Goal: Task Accomplishment & Management: Use online tool/utility

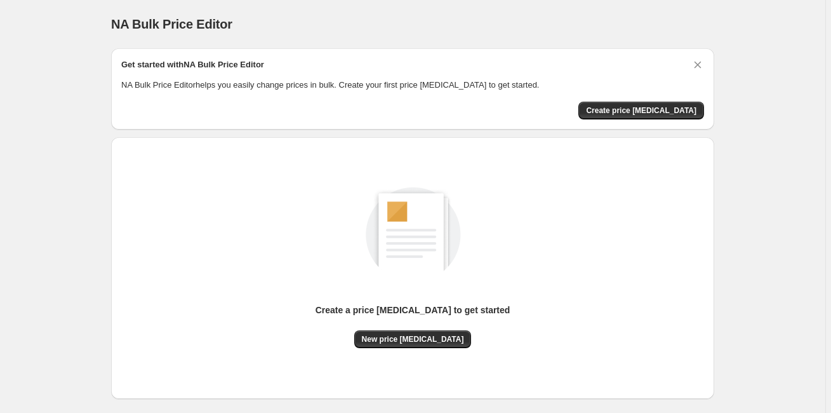
scroll to position [37, 0]
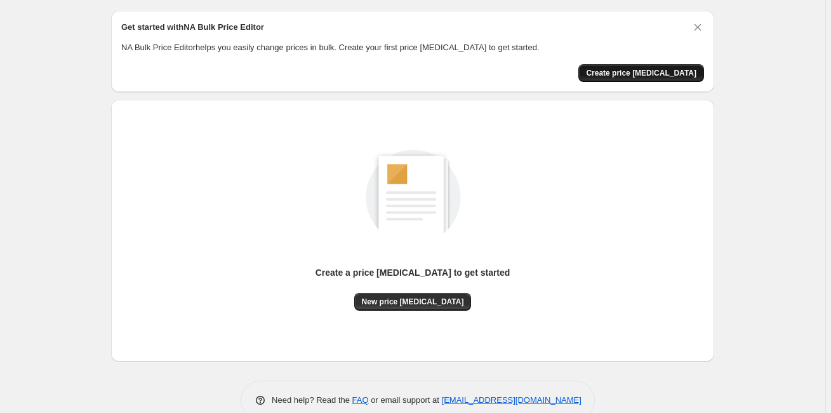
click at [657, 75] on span "Create price [MEDICAL_DATA]" at bounding box center [641, 73] width 110 height 10
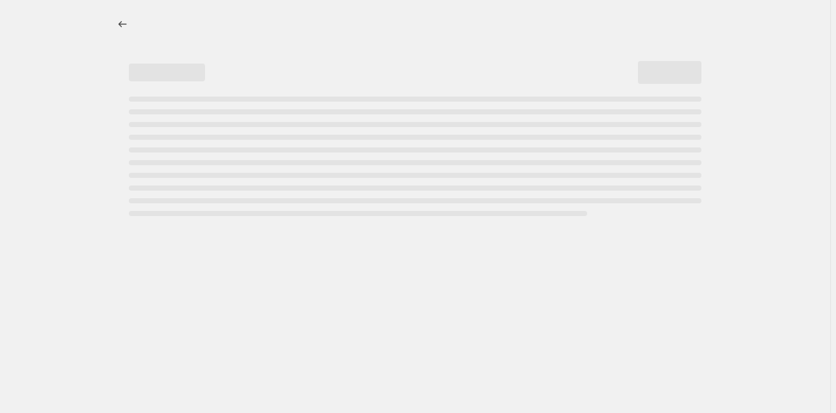
select select "percentage"
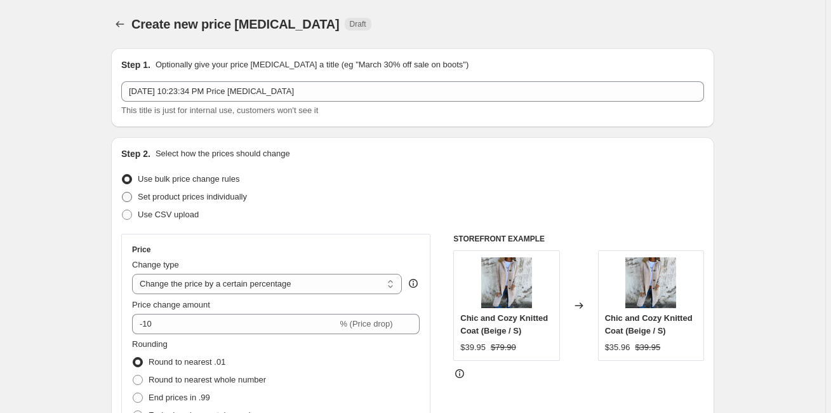
click at [159, 196] on span "Set product prices individually" at bounding box center [192, 197] width 109 height 10
click at [123, 192] on input "Set product prices individually" at bounding box center [122, 192] width 1 height 1
radio input "true"
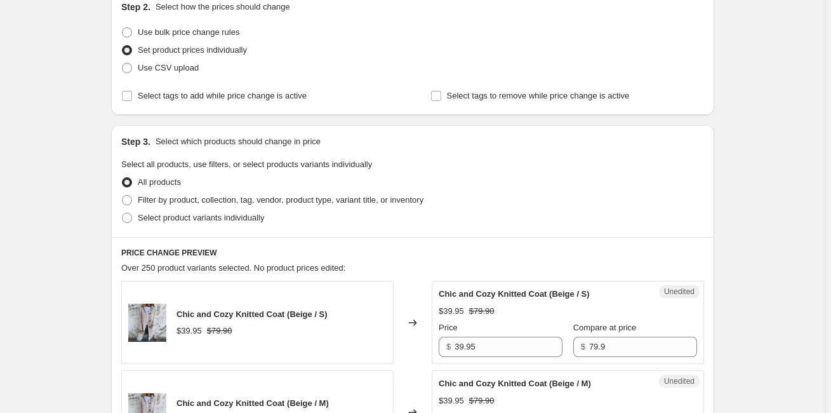
scroll to position [152, 0]
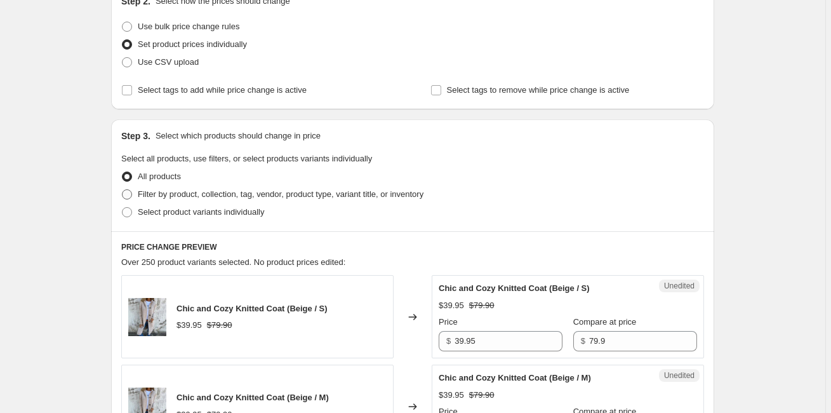
click at [140, 188] on label "Filter by product, collection, tag, vendor, product type, variant title, or inv…" at bounding box center [272, 194] width 302 height 18
click at [123, 189] on input "Filter by product, collection, tag, vendor, product type, variant title, or inv…" at bounding box center [122, 189] width 1 height 1
radio input "true"
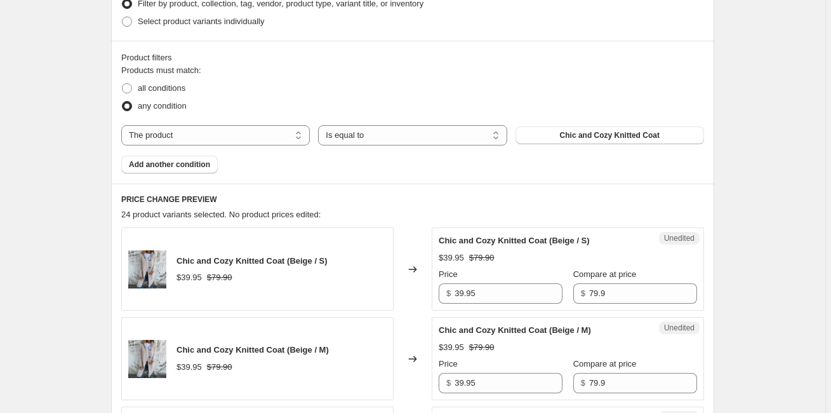
scroll to position [384, 0]
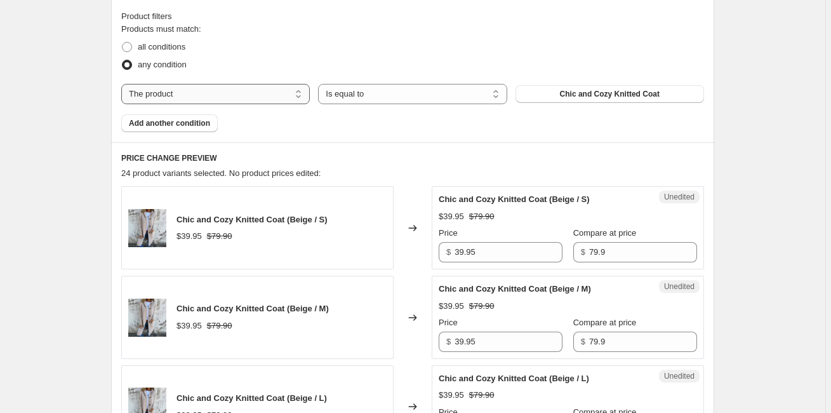
click at [255, 86] on select "The product The product's collection The product's tag The product's vendor The…" at bounding box center [215, 94] width 189 height 20
select select "collection"
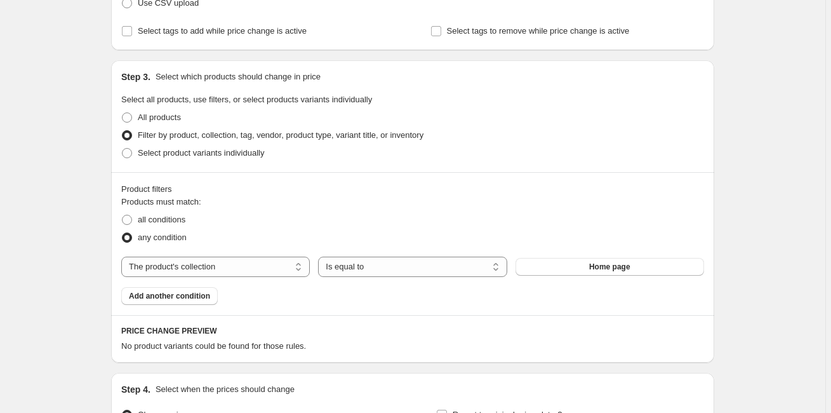
scroll to position [0, 0]
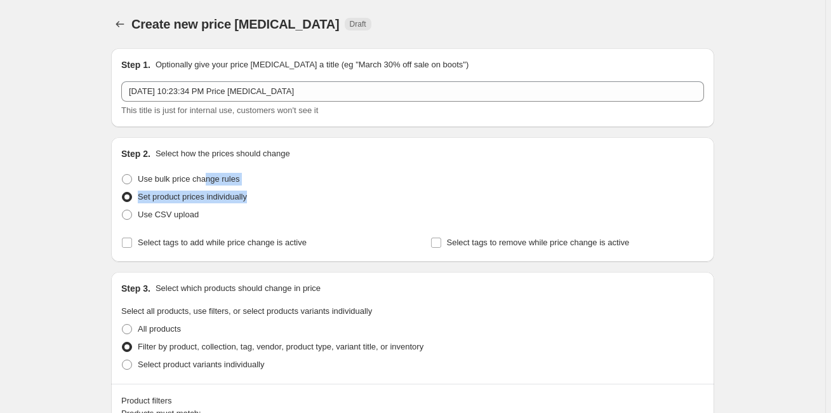
drag, startPoint x: 206, startPoint y: 180, endPoint x: 67, endPoint y: 208, distance: 141.1
click at [67, 208] on div "Create new price change job. This page is ready Create new price change job Dra…" at bounding box center [412, 385] width 825 height 771
click at [67, 204] on div "Create new price change job. This page is ready Create new price change job Dra…" at bounding box center [412, 385] width 825 height 771
click at [182, 174] on span "Use bulk price change rules" at bounding box center [189, 179] width 102 height 10
click at [123, 174] on input "Use bulk price change rules" at bounding box center [122, 174] width 1 height 1
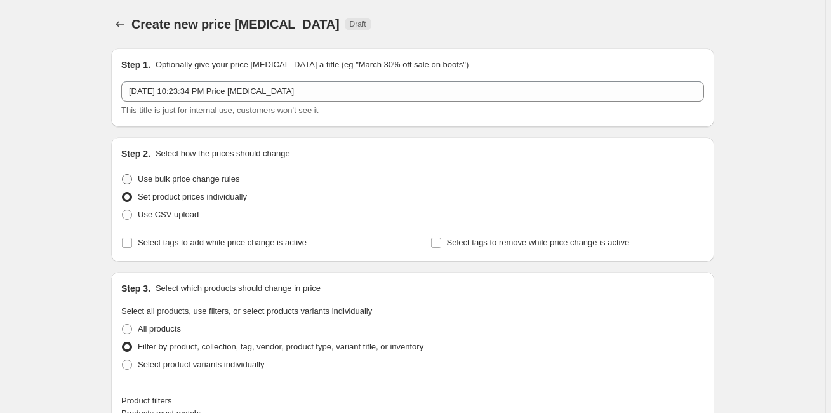
radio input "true"
select select "percentage"
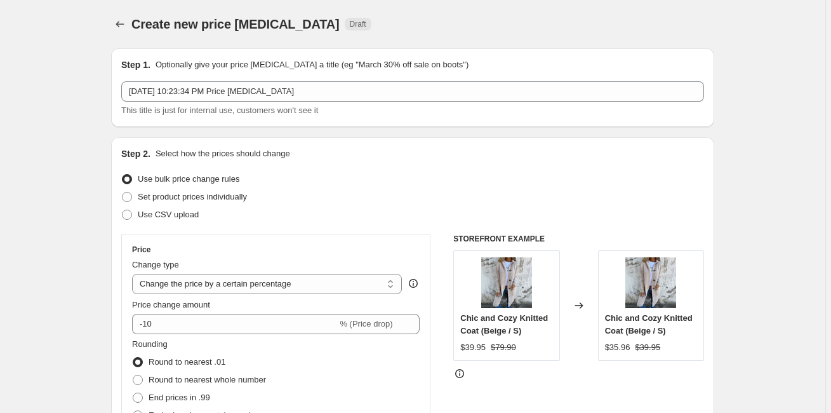
scroll to position [106, 0]
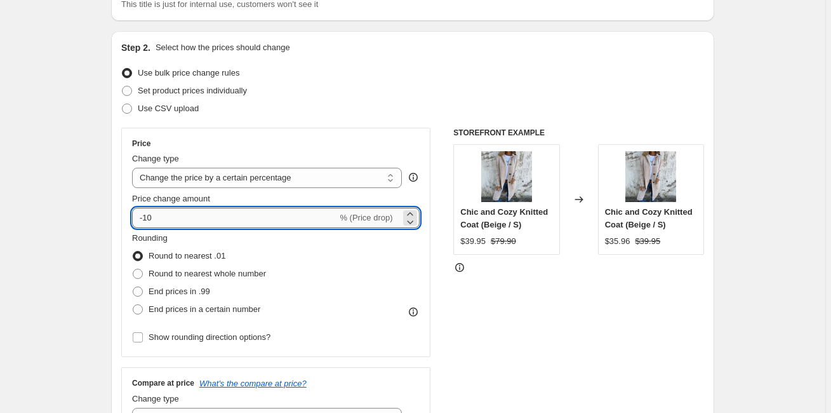
click at [158, 216] on input "-10" at bounding box center [234, 218] width 205 height 20
type input "25"
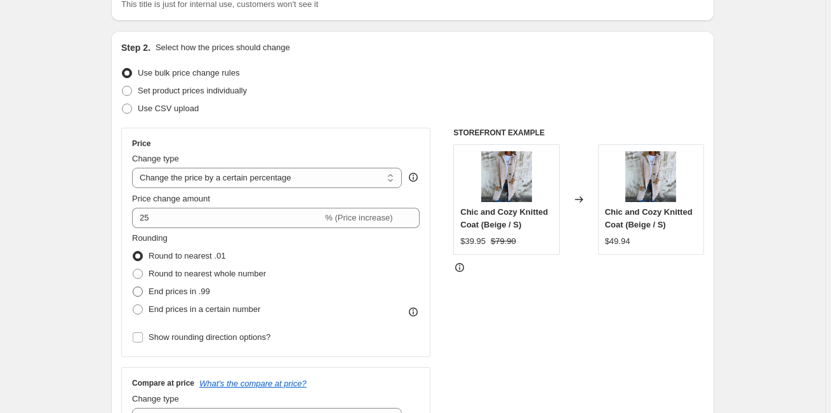
click at [177, 290] on span "End prices in .99" at bounding box center [180, 291] width 62 height 10
click at [133, 287] on input "End prices in .99" at bounding box center [133, 286] width 1 height 1
radio input "true"
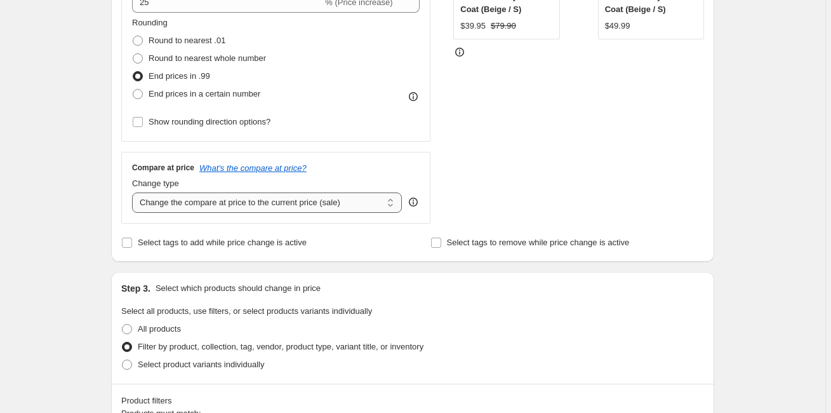
scroll to position [327, 0]
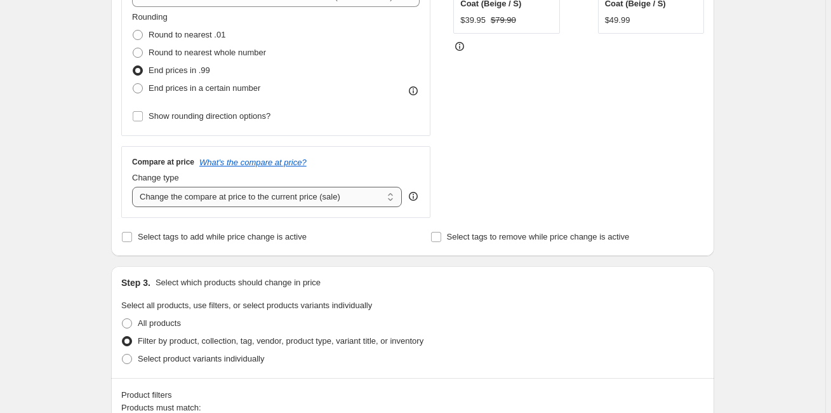
click at [254, 192] on select "Change the compare at price to the current price (sale) Change the compare at p…" at bounding box center [267, 197] width 270 height 20
select select "remove"
click at [134, 187] on select "Change the compare at price to the current price (sale) Change the compare at p…" at bounding box center [267, 197] width 270 height 20
click at [95, 246] on div "Create new price change job. This page is ready Create new price change job Dra…" at bounding box center [412, 219] width 825 height 1092
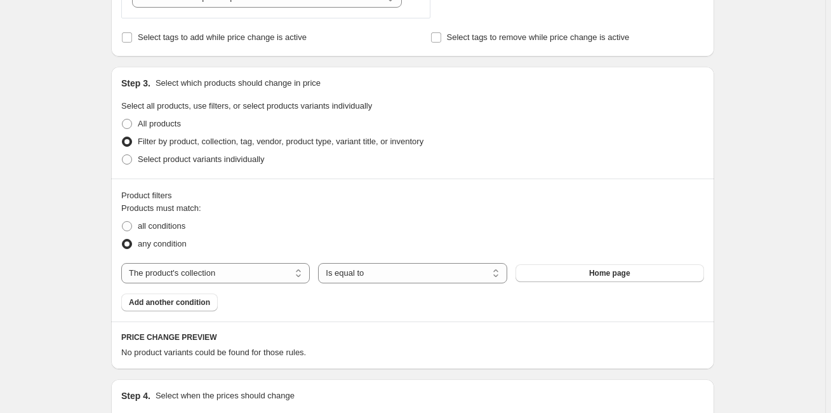
scroll to position [564, 0]
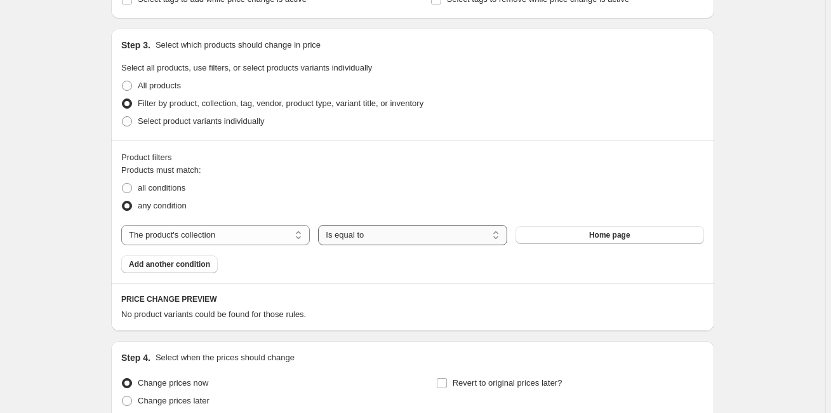
click at [478, 236] on select "Is equal to Is not equal to" at bounding box center [412, 235] width 189 height 20
click at [617, 234] on span "Home page" at bounding box center [609, 235] width 41 height 10
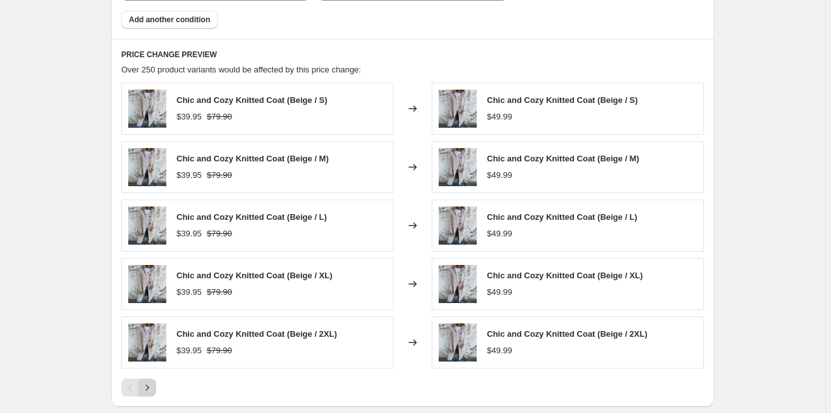
scroll to position [998, 0]
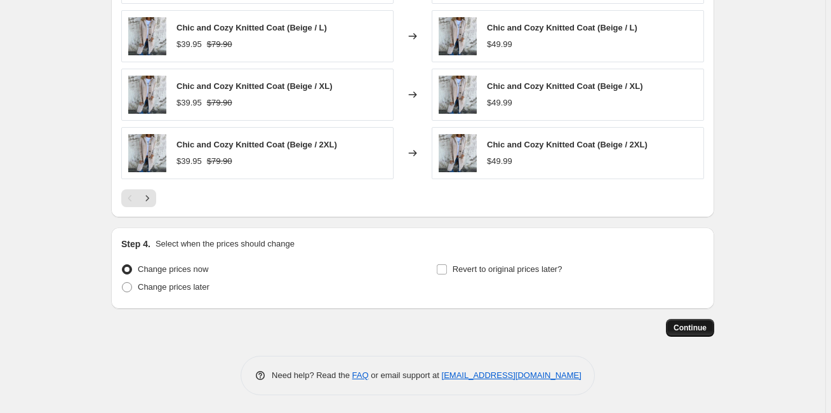
click at [703, 328] on span "Continue" at bounding box center [690, 328] width 33 height 10
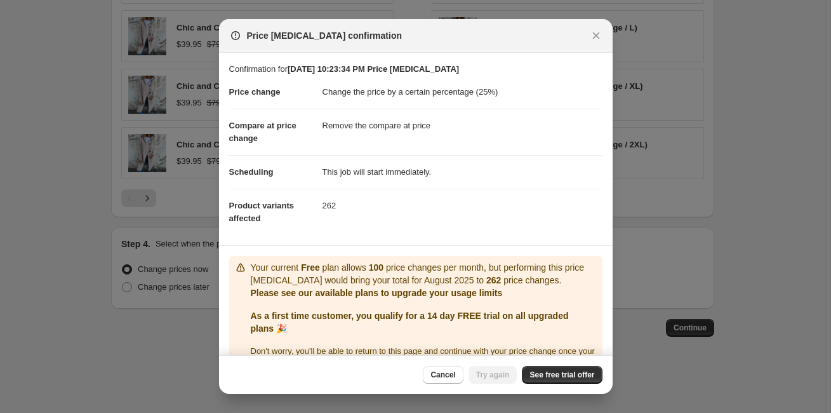
scroll to position [30, 0]
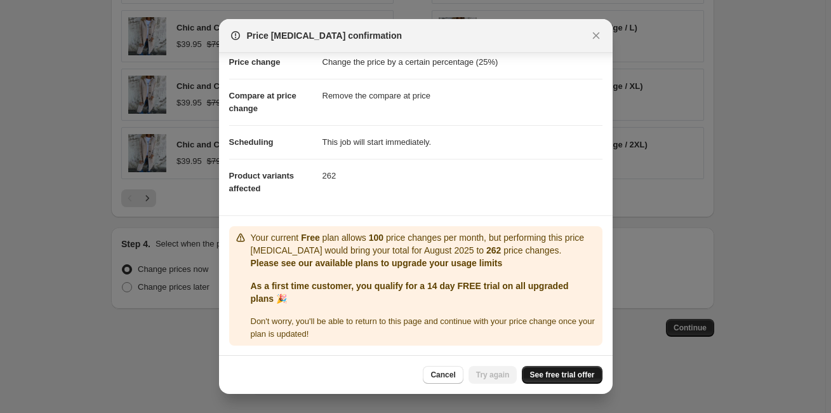
click at [568, 373] on span "See free trial offer" at bounding box center [562, 375] width 65 height 10
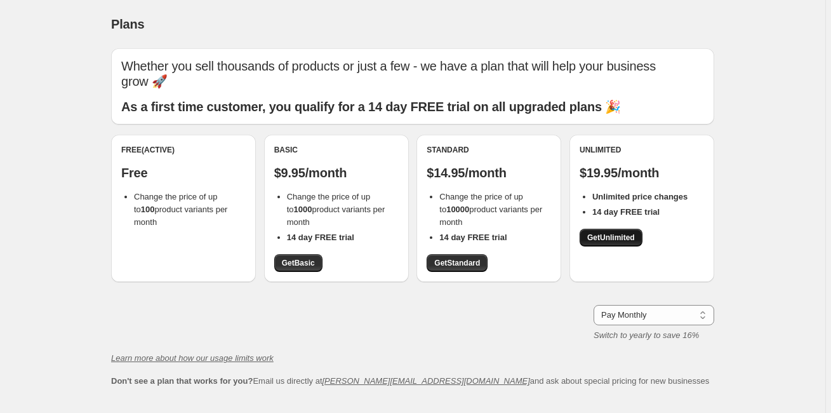
click at [606, 234] on span "Get Unlimited" at bounding box center [611, 237] width 48 height 10
click at [599, 236] on span "Get Unlimited" at bounding box center [611, 237] width 48 height 10
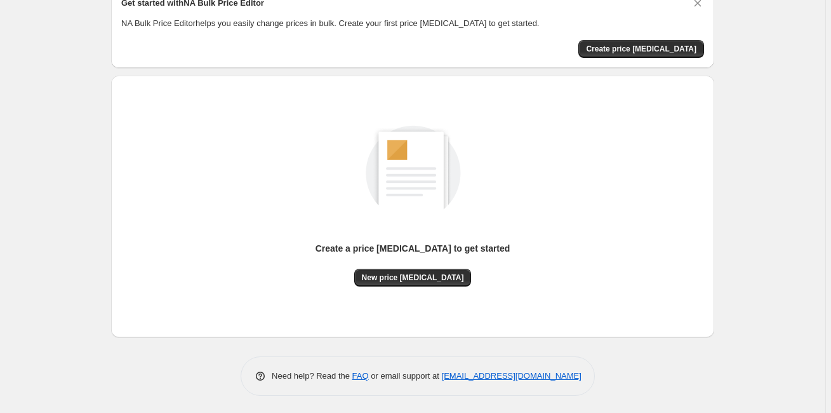
scroll to position [63, 0]
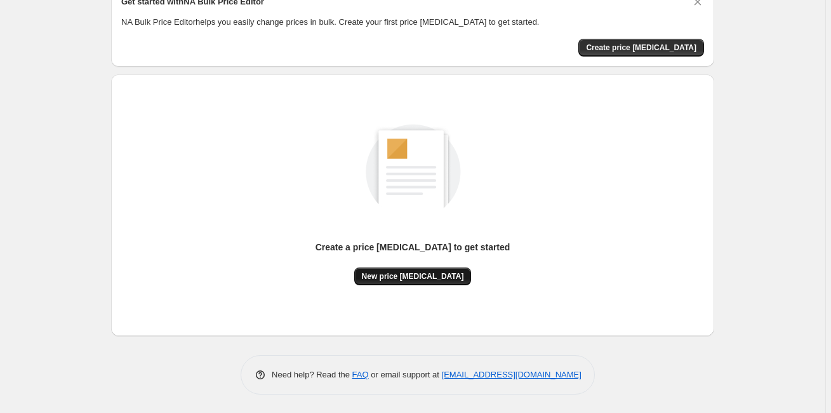
click at [410, 271] on span "New price [MEDICAL_DATA]" at bounding box center [413, 276] width 102 height 10
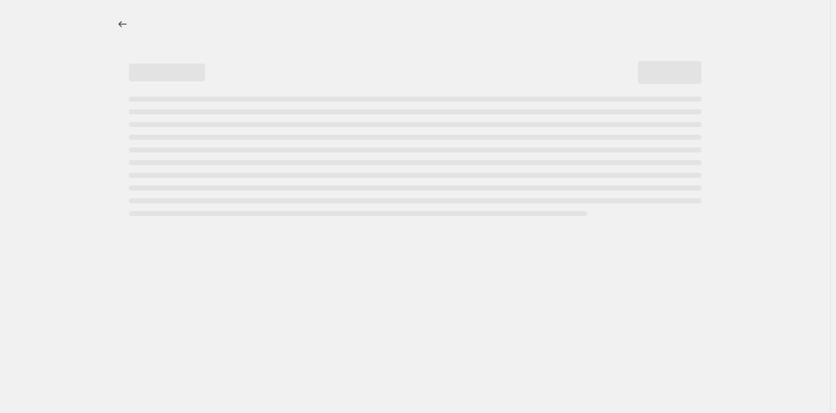
select select "percentage"
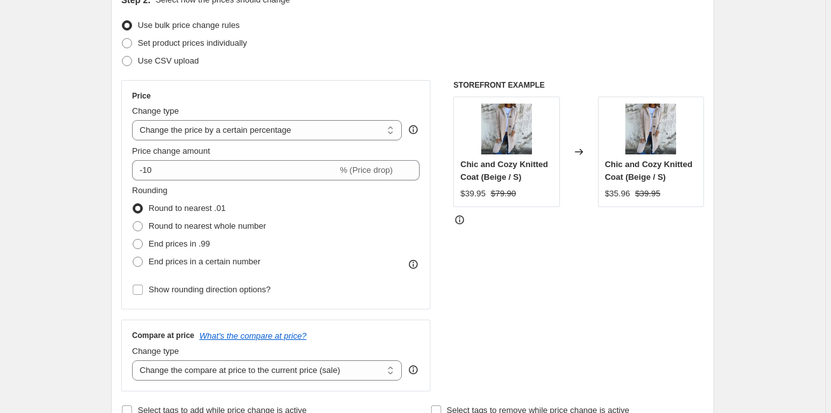
scroll to position [192, 0]
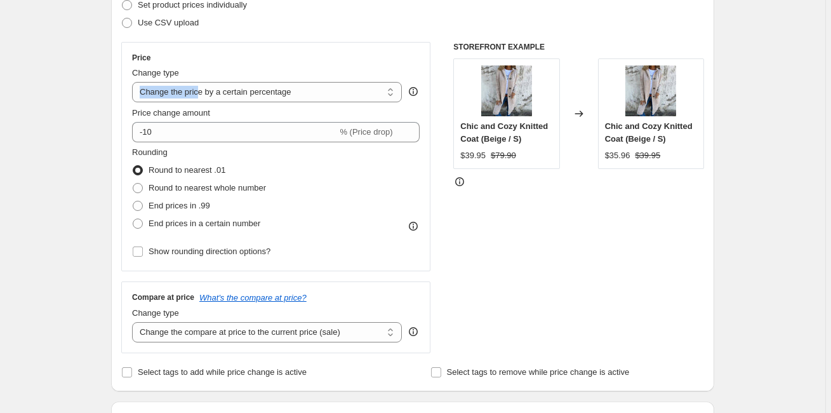
click at [196, 79] on div "Change type Change the price to a certain amount Change the price by a certain …" at bounding box center [267, 85] width 270 height 36
click at [159, 91] on select "Change the price to a certain amount Change the price by a certain amount Chang…" at bounding box center [267, 92] width 270 height 20
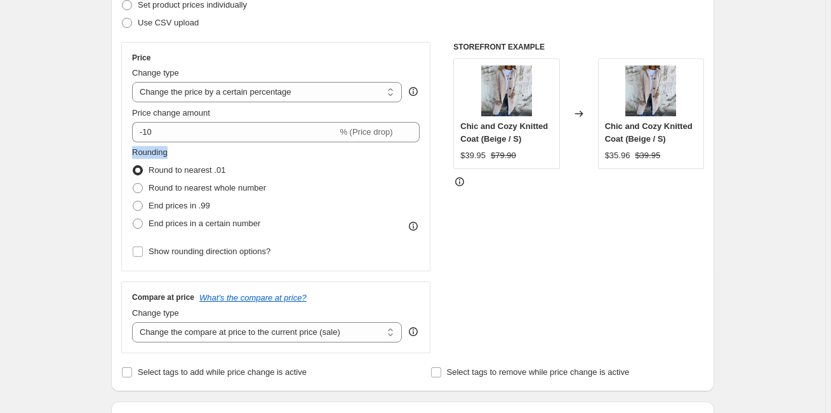
click at [199, 94] on select "Change the price to a certain amount Change the price by a certain amount Chang…" at bounding box center [267, 92] width 270 height 20
click at [201, 89] on select "Change the price to a certain amount Change the price by a certain amount Chang…" at bounding box center [267, 92] width 270 height 20
click at [200, 120] on div "Price change amount -10 % (Price drop)" at bounding box center [276, 125] width 288 height 36
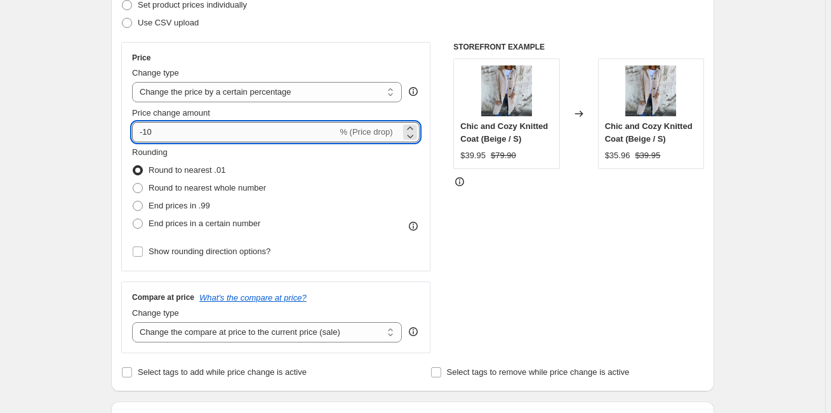
click at [189, 132] on input "-10" at bounding box center [234, 132] width 205 height 20
type input "25"
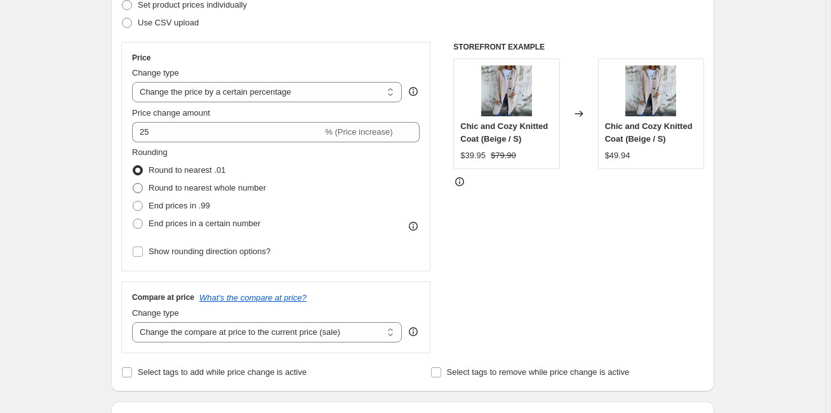
click at [168, 196] on label "Round to nearest whole number" at bounding box center [199, 188] width 134 height 18
click at [133, 184] on input "Round to nearest whole number" at bounding box center [133, 183] width 1 height 1
radio input "true"
click at [163, 203] on span "End prices in .99" at bounding box center [180, 206] width 62 height 10
click at [133, 201] on input "End prices in .99" at bounding box center [133, 201] width 1 height 1
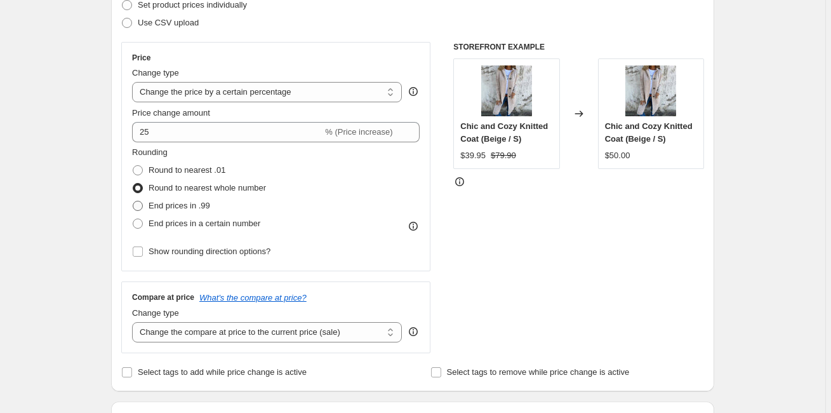
radio input "true"
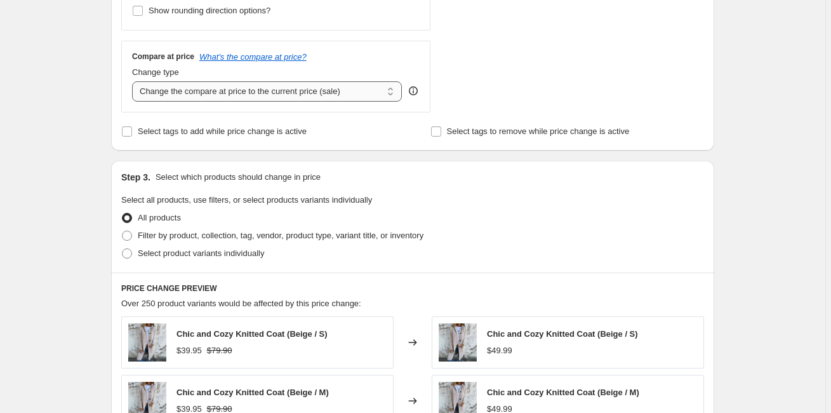
click at [197, 96] on select "Change the compare at price to the current price (sale) Change the compare at p…" at bounding box center [267, 91] width 270 height 20
select select "remove"
click at [134, 81] on select "Change the compare at price to the current price (sale) Change the compare at p…" at bounding box center [267, 91] width 270 height 20
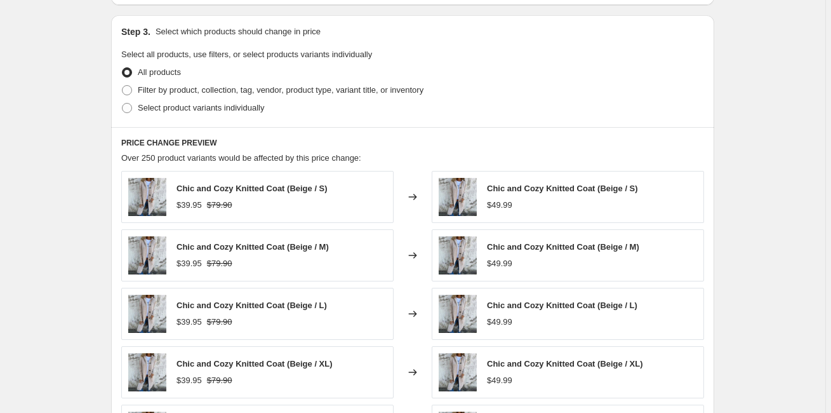
scroll to position [434, 0]
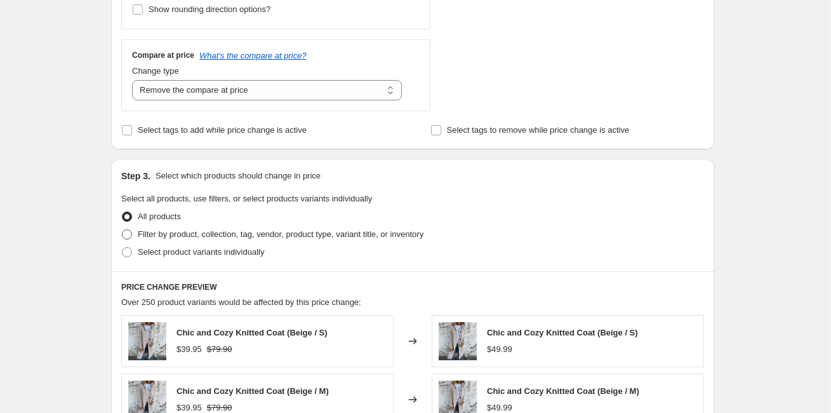
click at [217, 236] on span "Filter by product, collection, tag, vendor, product type, variant title, or inv…" at bounding box center [281, 234] width 286 height 10
click at [123, 230] on input "Filter by product, collection, tag, vendor, product type, variant title, or inv…" at bounding box center [122, 229] width 1 height 1
radio input "true"
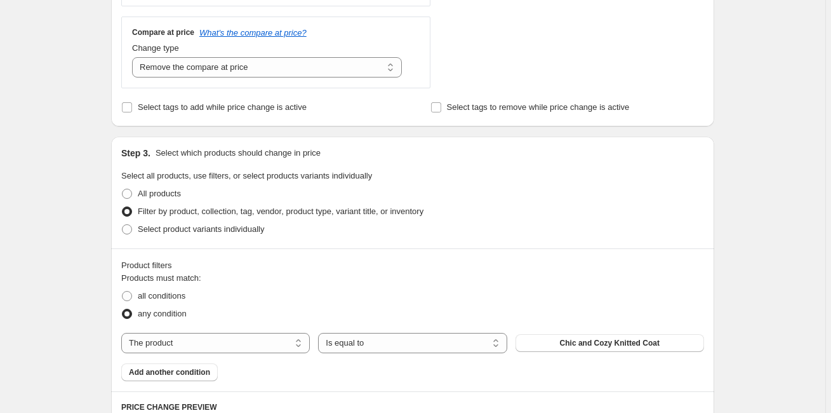
scroll to position [587, 0]
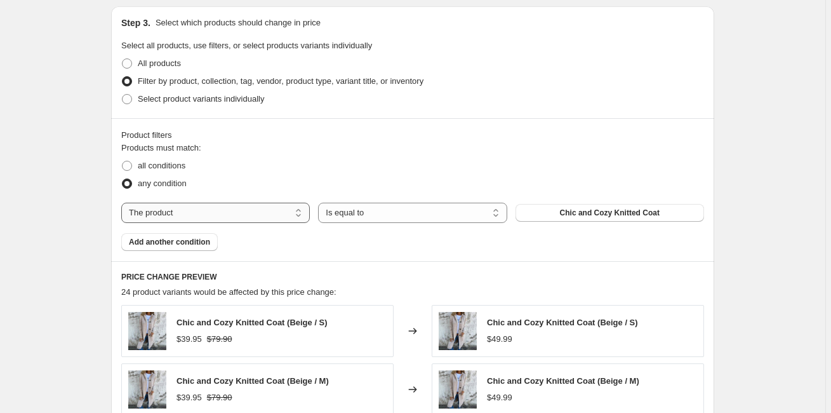
click at [193, 205] on select "The product The product's collection The product's tag The product's vendor The…" at bounding box center [215, 213] width 189 height 20
select select "collection"
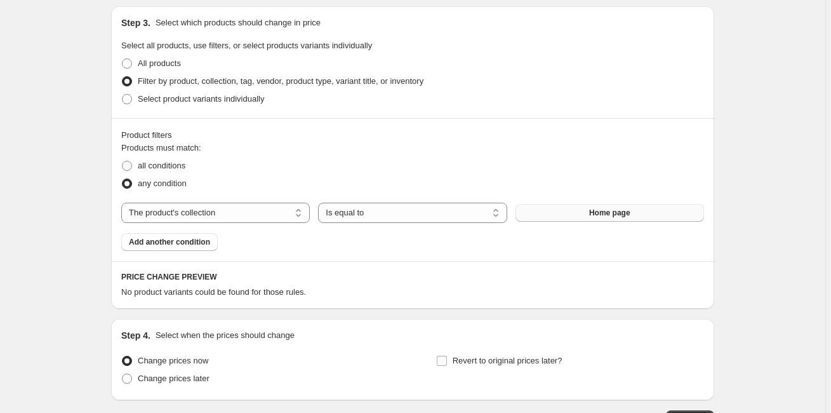
click at [629, 207] on button "Home page" at bounding box center [610, 213] width 189 height 18
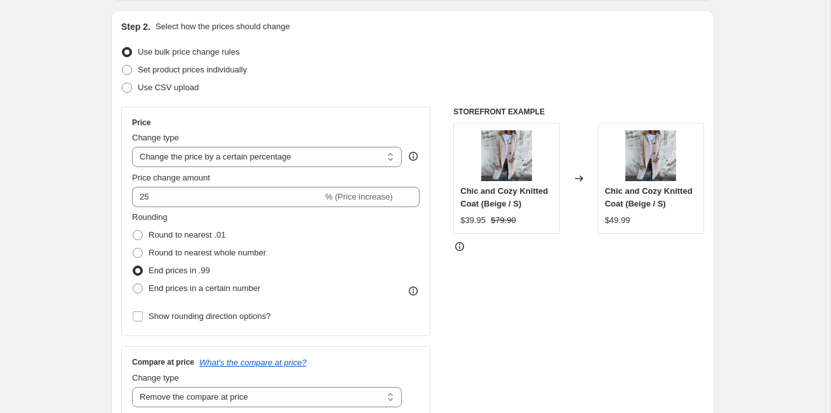
scroll to position [0, 0]
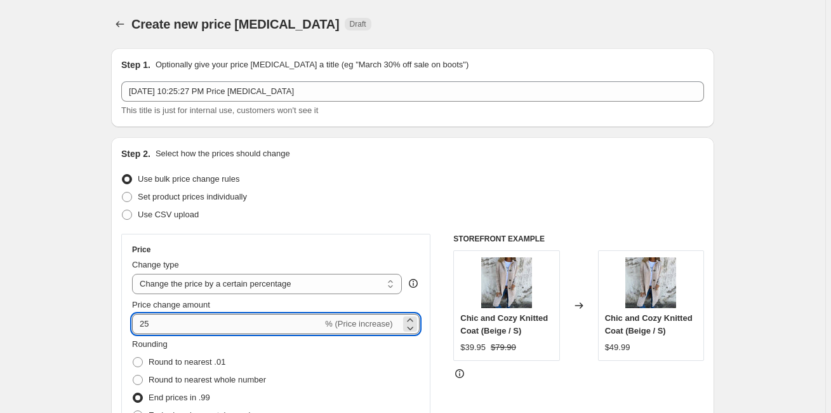
click at [177, 315] on input "25" at bounding box center [227, 324] width 190 height 20
type input "35"
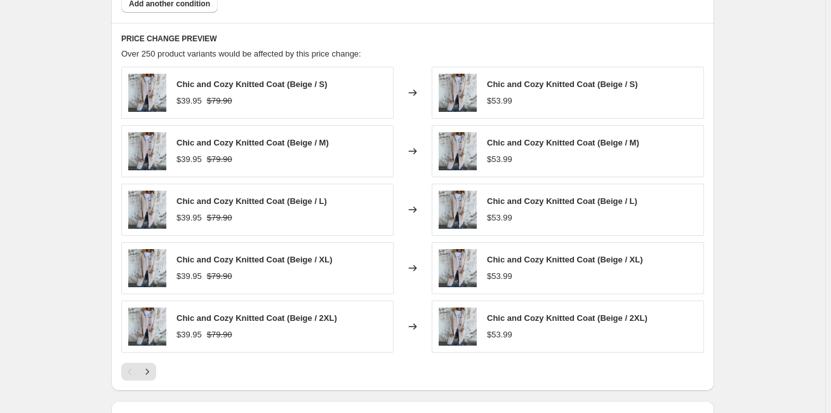
scroll to position [950, 0]
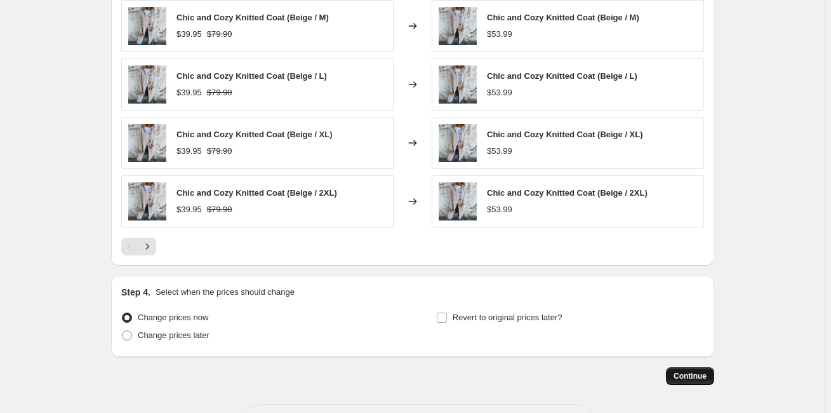
click at [690, 375] on span "Continue" at bounding box center [690, 376] width 33 height 10
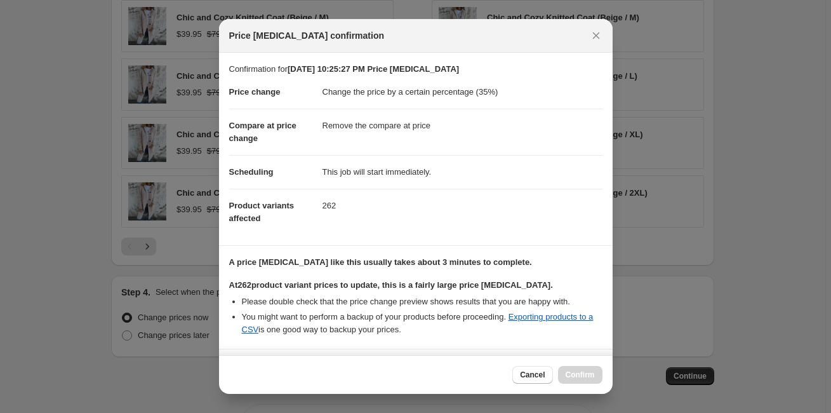
scroll to position [112, 0]
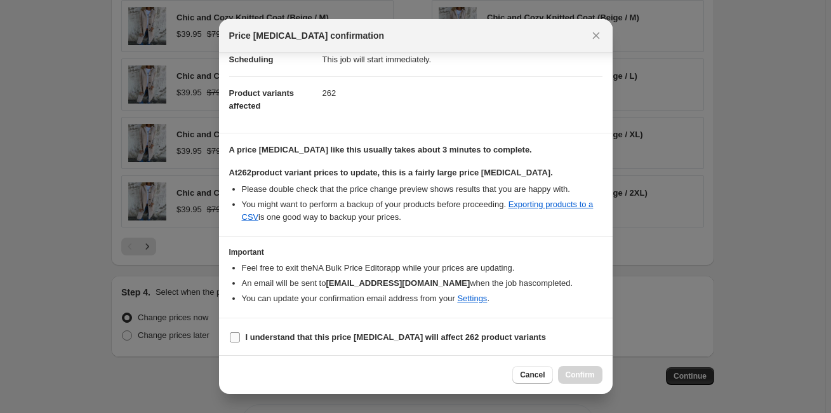
click at [317, 335] on b "I understand that this price change job will affect 262 product variants" at bounding box center [396, 337] width 300 height 10
click at [240, 335] on input "I understand that this price change job will affect 262 product variants" at bounding box center [235, 337] width 10 height 10
checkbox input "true"
click at [576, 370] on span "Confirm" at bounding box center [580, 375] width 29 height 10
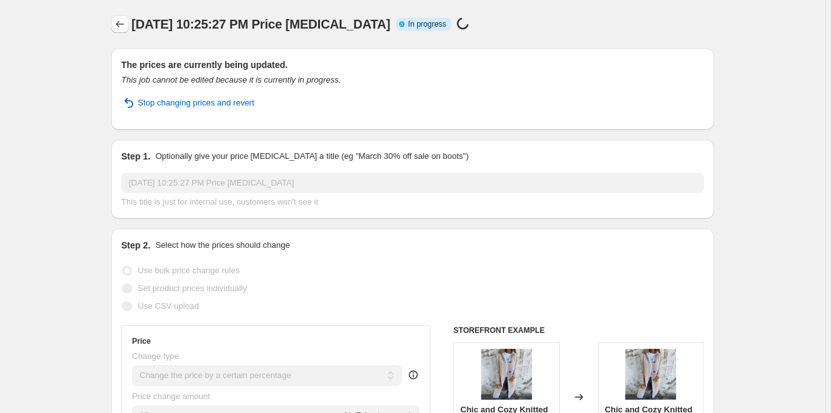
click at [122, 27] on icon "Price change jobs" at bounding box center [120, 24] width 13 height 13
